Goal: Find contact information: Find contact information

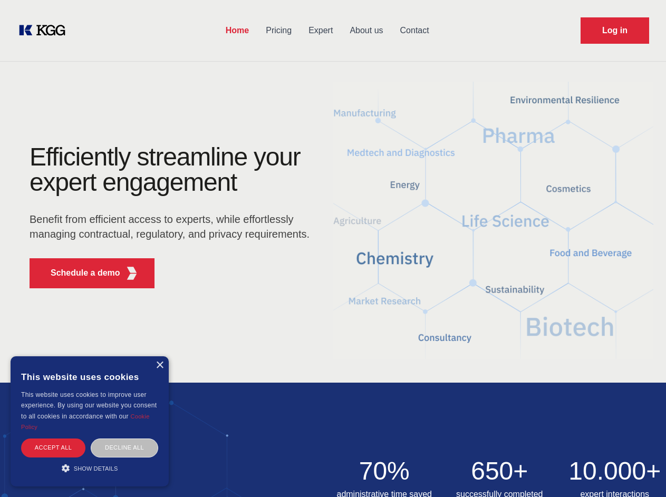
click at [333, 248] on div "Efficiently streamline your expert engagement Benefit from efficient access to …" at bounding box center [173, 220] width 321 height 152
click at [79, 273] on p "Schedule a demo" at bounding box center [86, 273] width 70 height 13
click at [159, 365] on div "× This website uses cookies This website uses cookies to improve user experienc…" at bounding box center [90, 421] width 158 height 130
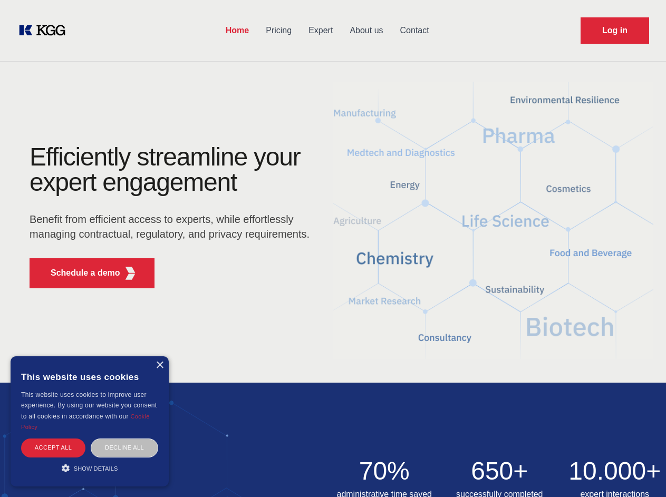
click at [53, 448] on div "Accept all" at bounding box center [53, 448] width 64 height 18
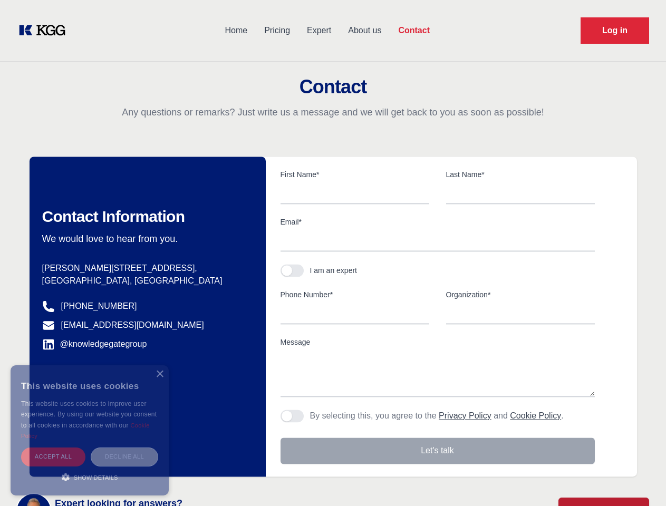
click at [124, 448] on div "Contact Information We would love to hear from you. Postal address [PERSON_NAME…" at bounding box center [148, 317] width 236 height 320
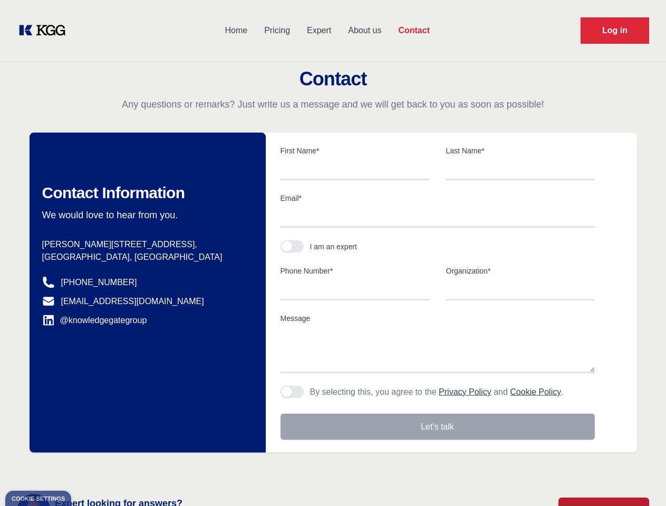
click at [90, 468] on main "Contact Any questions or remarks? Just write us a message and we will get back …" at bounding box center [333, 274] width 666 height 549
